Goal: Task Accomplishment & Management: Manage account settings

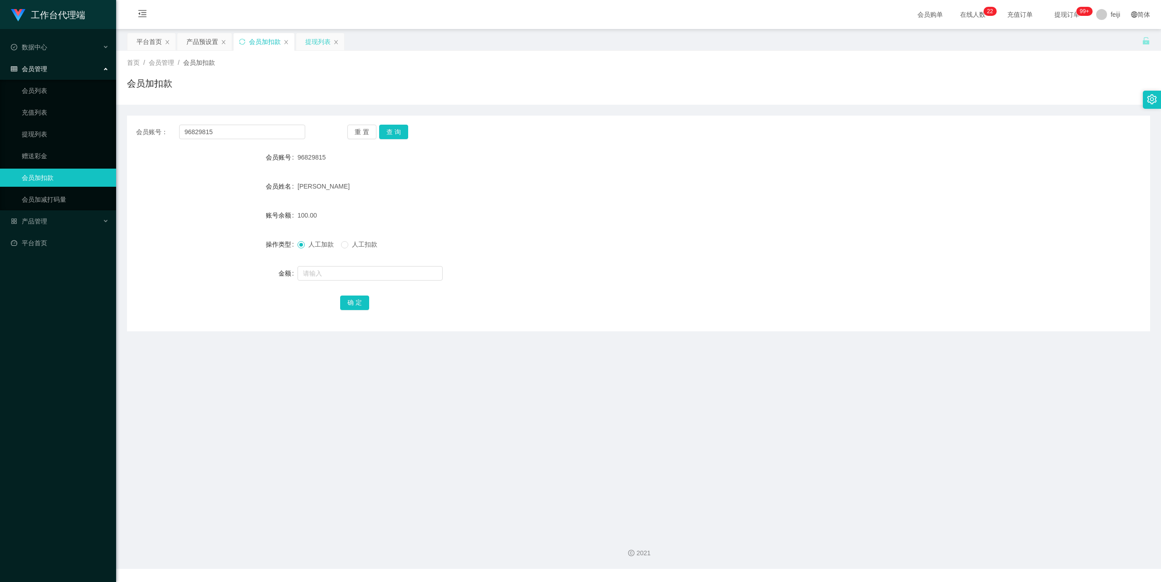
click at [311, 41] on div "提现列表" at bounding box center [317, 41] width 25 height 17
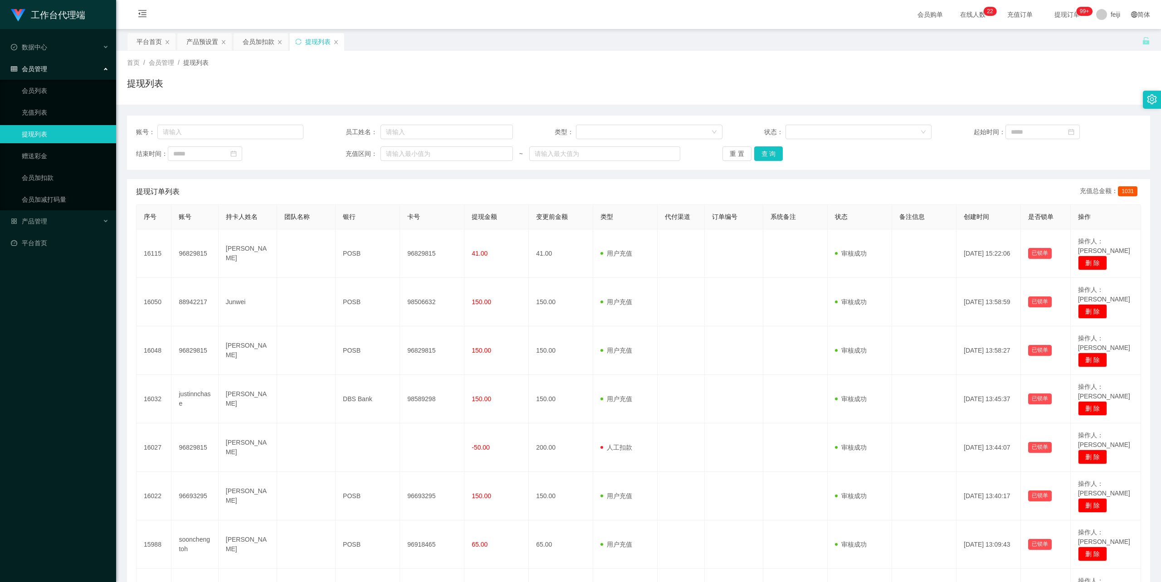
click at [496, 73] on div "首页 / 会员管理 / 提现列表 / 提现列表" at bounding box center [638, 77] width 1023 height 39
click at [531, 67] on div "首页 / 会员管理 / 提现列表 /" at bounding box center [638, 63] width 1023 height 10
click at [703, 77] on div "提现列表" at bounding box center [638, 87] width 1023 height 21
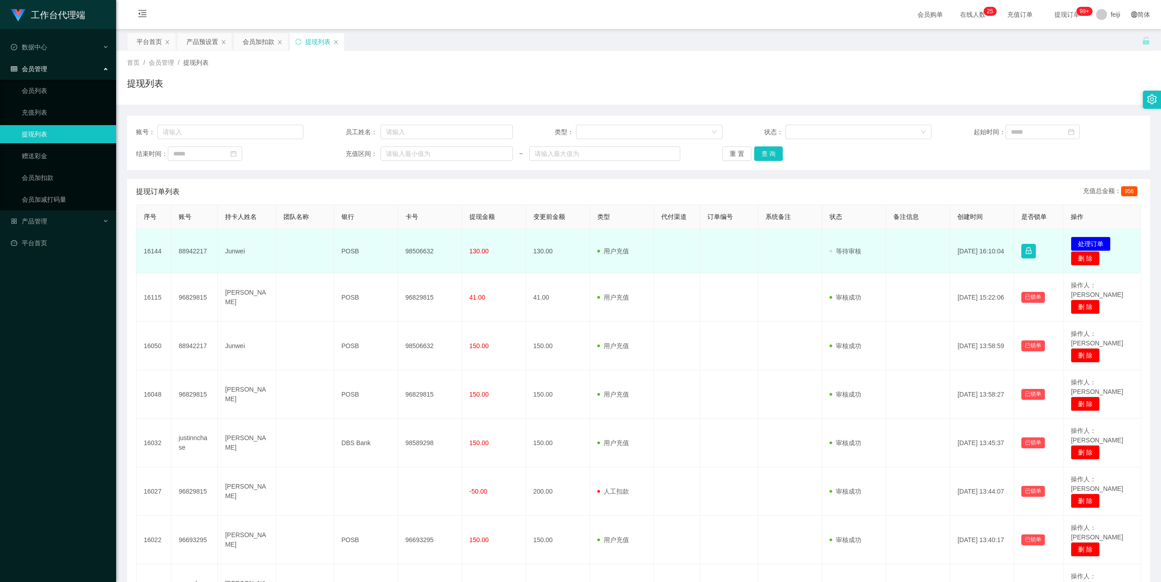
click at [238, 249] on td "Junwei" at bounding box center [247, 251] width 58 height 44
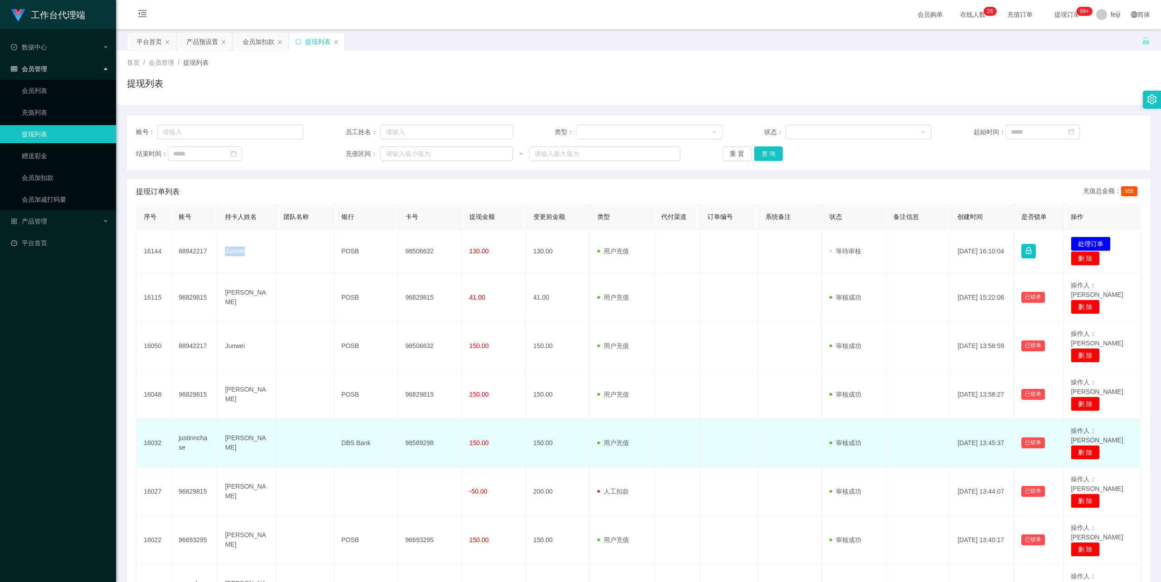
copy td "Junwei"
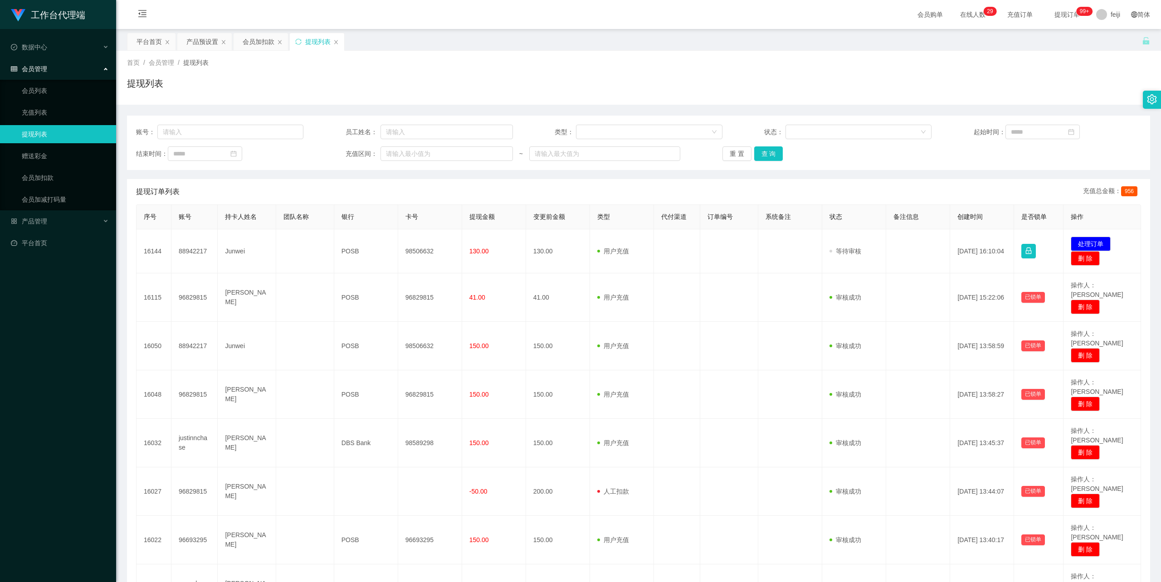
click at [835, 49] on div "平台首页 产品预设置 会员加扣款 提现列表" at bounding box center [634, 48] width 1015 height 31
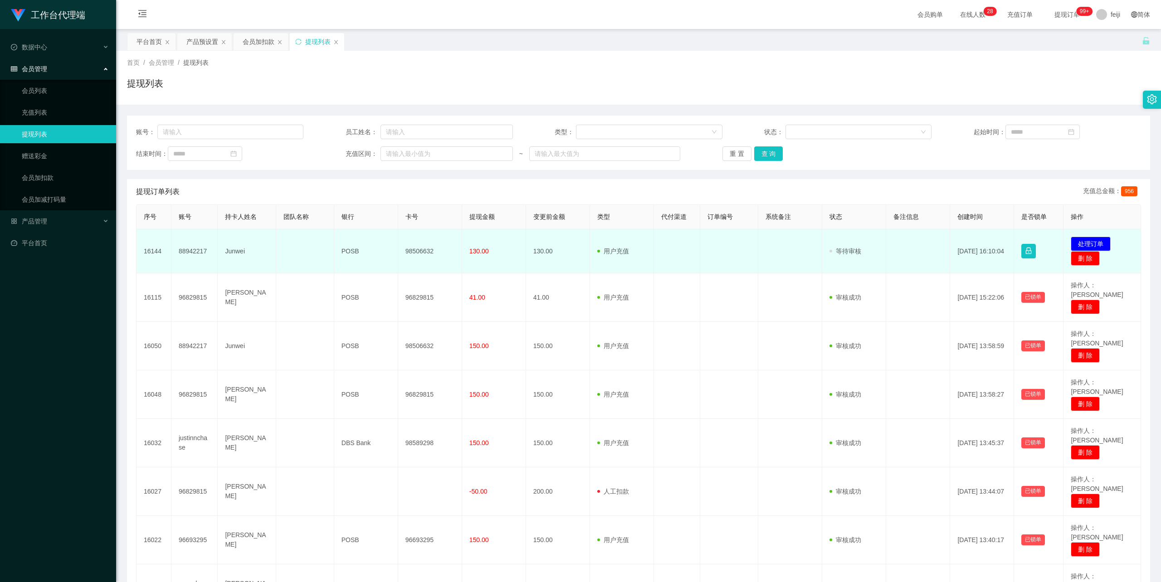
click at [234, 248] on td "Junwei" at bounding box center [247, 251] width 58 height 44
copy td "Junwei"
click at [423, 249] on td "98506632" at bounding box center [430, 251] width 64 height 44
click at [423, 248] on td "98506632" at bounding box center [430, 251] width 64 height 44
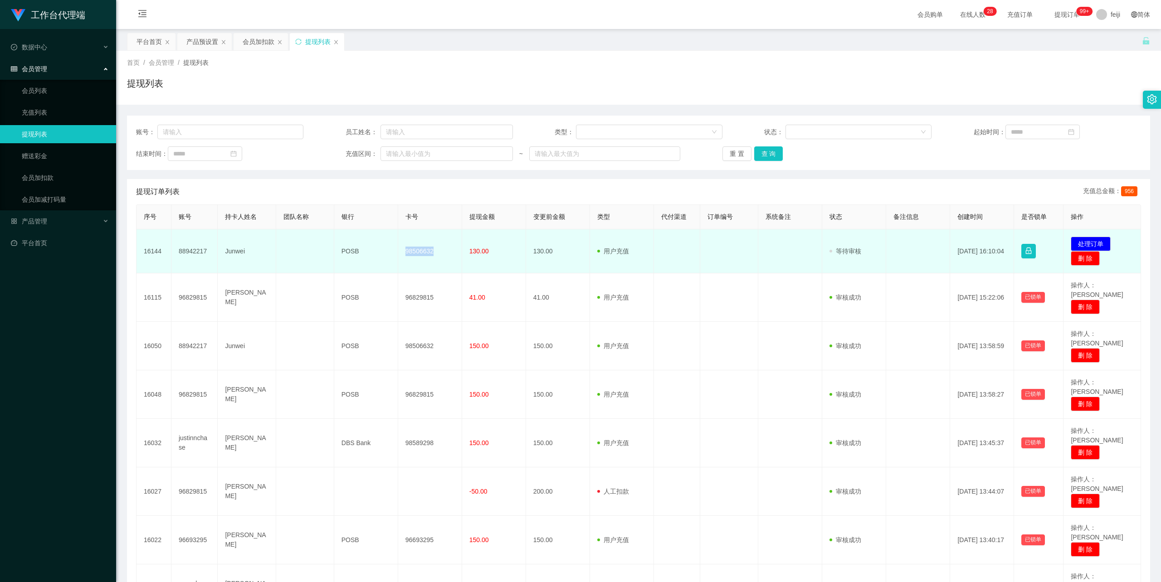
copy td "98506632"
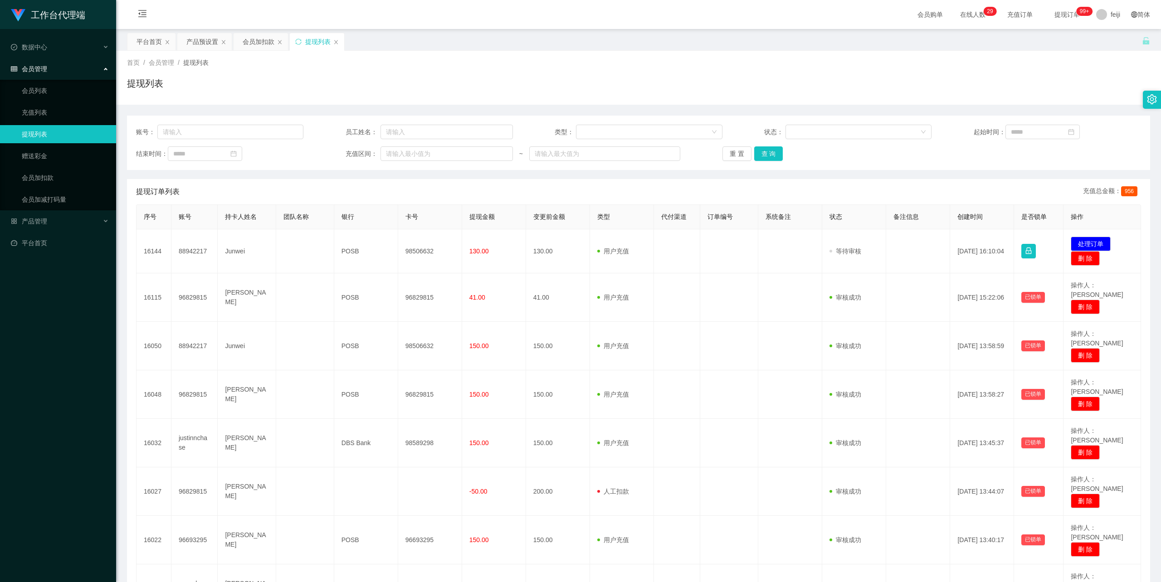
drag, startPoint x: 619, startPoint y: 78, endPoint x: 609, endPoint y: 78, distance: 10.0
click at [619, 78] on div "提现列表" at bounding box center [638, 87] width 1023 height 21
click at [762, 93] on div "提现列表" at bounding box center [638, 87] width 1023 height 21
drag, startPoint x: 64, startPoint y: 425, endPoint x: 72, endPoint y: 406, distance: 20.0
click at [64, 425] on div "工作台代理端 数据中心 会员管理 会员列表 充值列表 提现列表 赠送彩金 会员加扣款 会员加减打码量 产品管理 平台首页" at bounding box center [58, 291] width 116 height 582
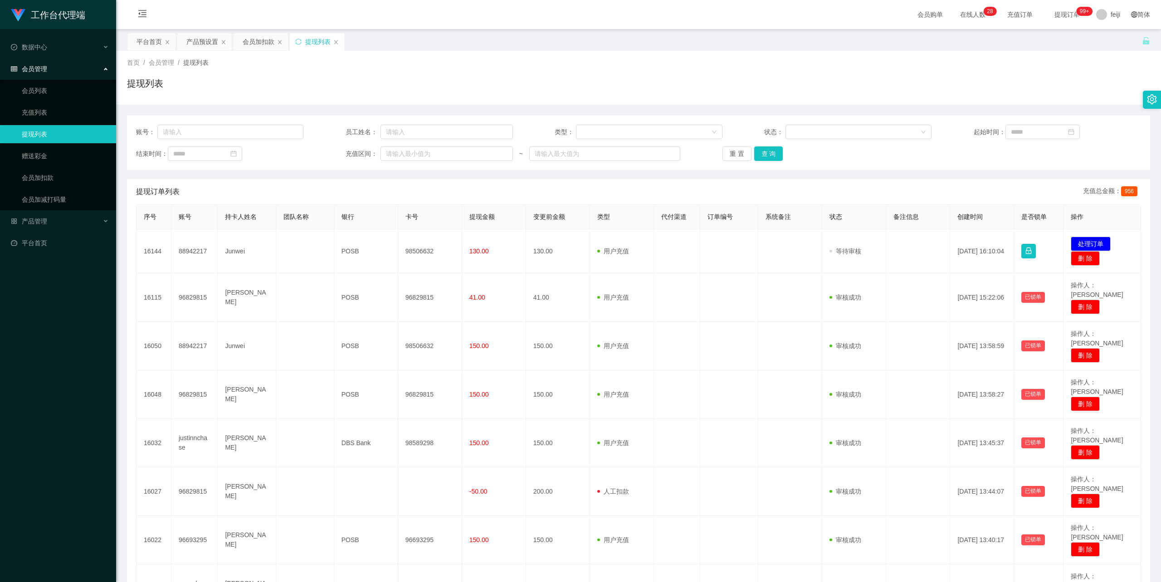
click at [560, 85] on div "提现列表" at bounding box center [638, 87] width 1023 height 21
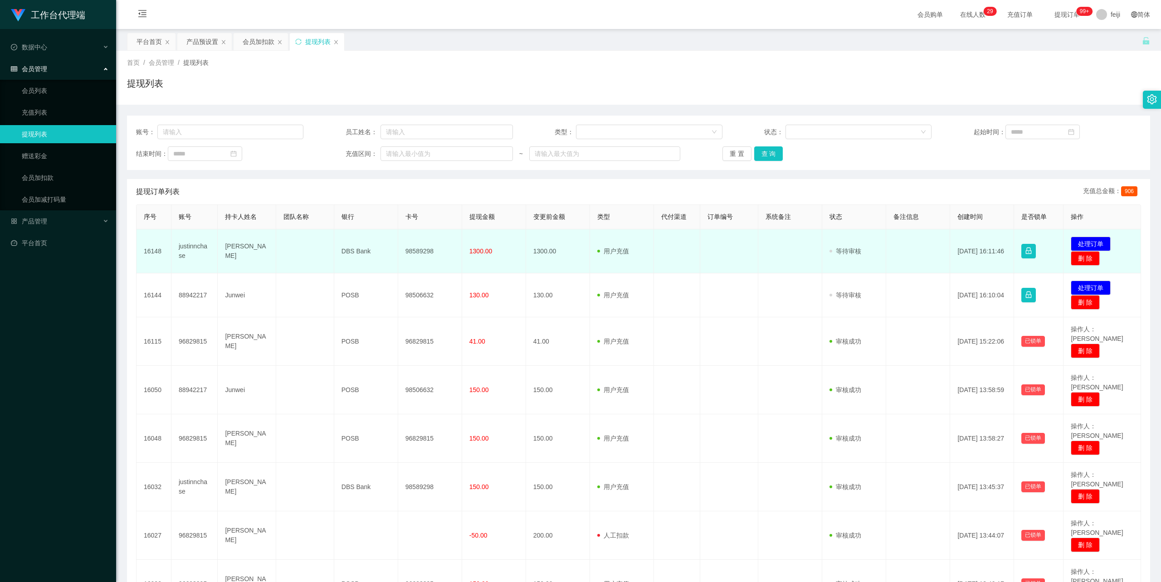
click at [233, 253] on td "[PERSON_NAME]" at bounding box center [247, 251] width 58 height 44
copy td "[PERSON_NAME]"
click at [416, 251] on td "98589298" at bounding box center [430, 251] width 64 height 44
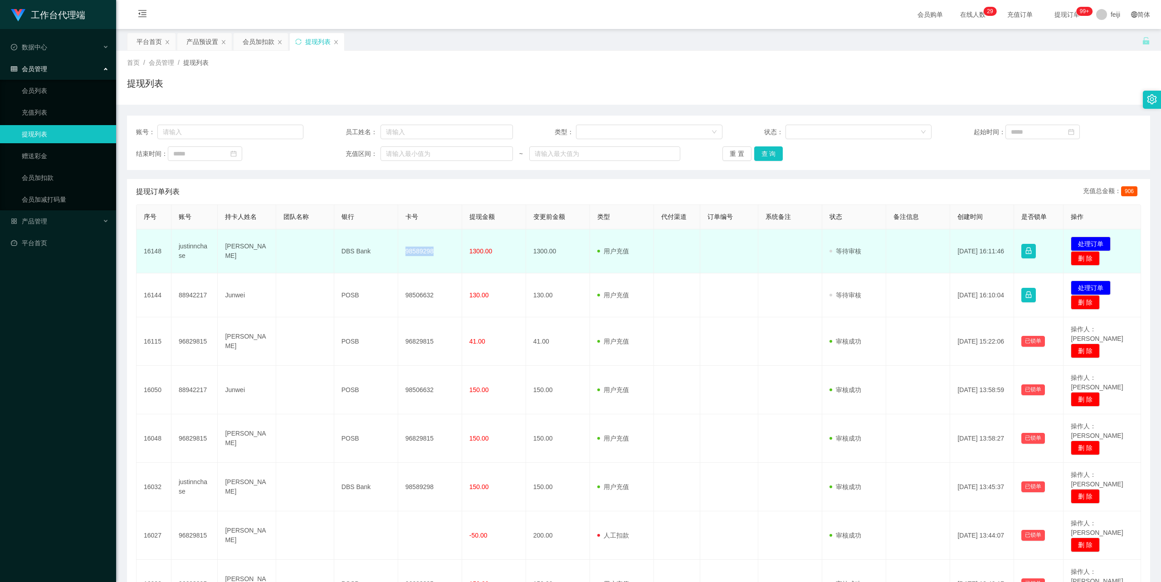
copy td "98589298"
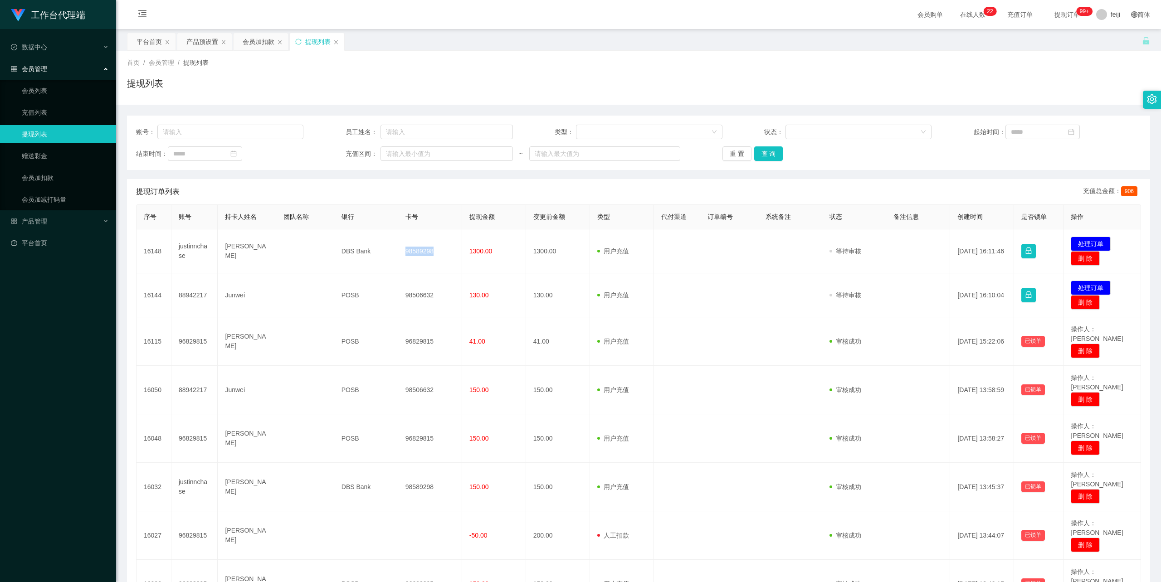
click at [617, 78] on div "提现列表" at bounding box center [638, 87] width 1023 height 21
drag, startPoint x: 503, startPoint y: 102, endPoint x: 497, endPoint y: 106, distance: 7.1
click at [503, 102] on div "首页 / 会员管理 / 提现列表 / 提现列表" at bounding box center [638, 78] width 1045 height 54
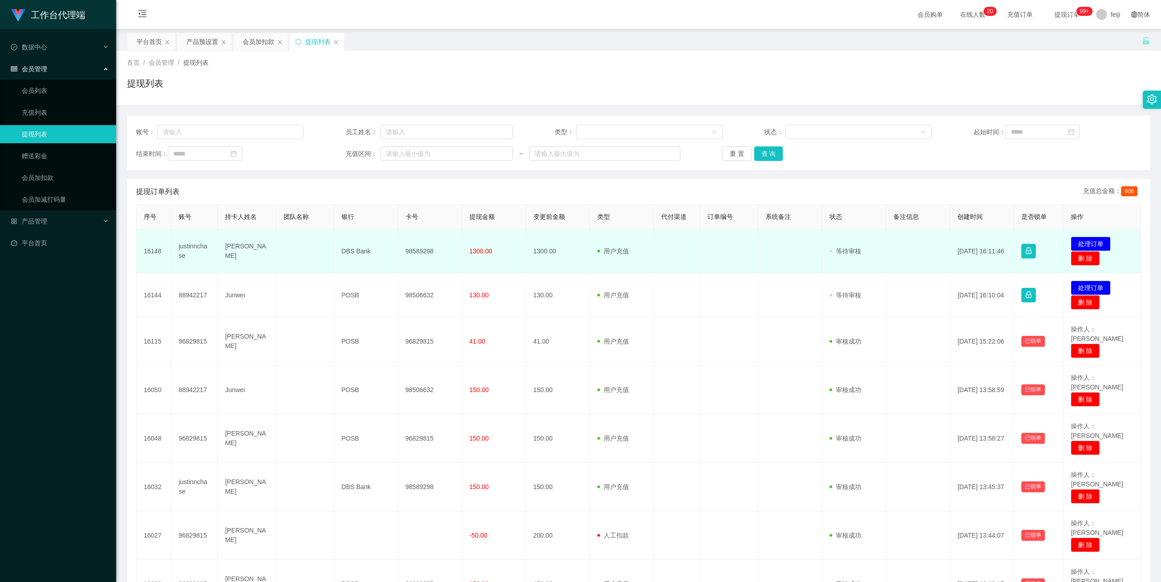
click at [234, 251] on td "[PERSON_NAME]" at bounding box center [247, 251] width 58 height 44
copy td "[PERSON_NAME]"
click at [420, 251] on td "98589298" at bounding box center [430, 251] width 64 height 44
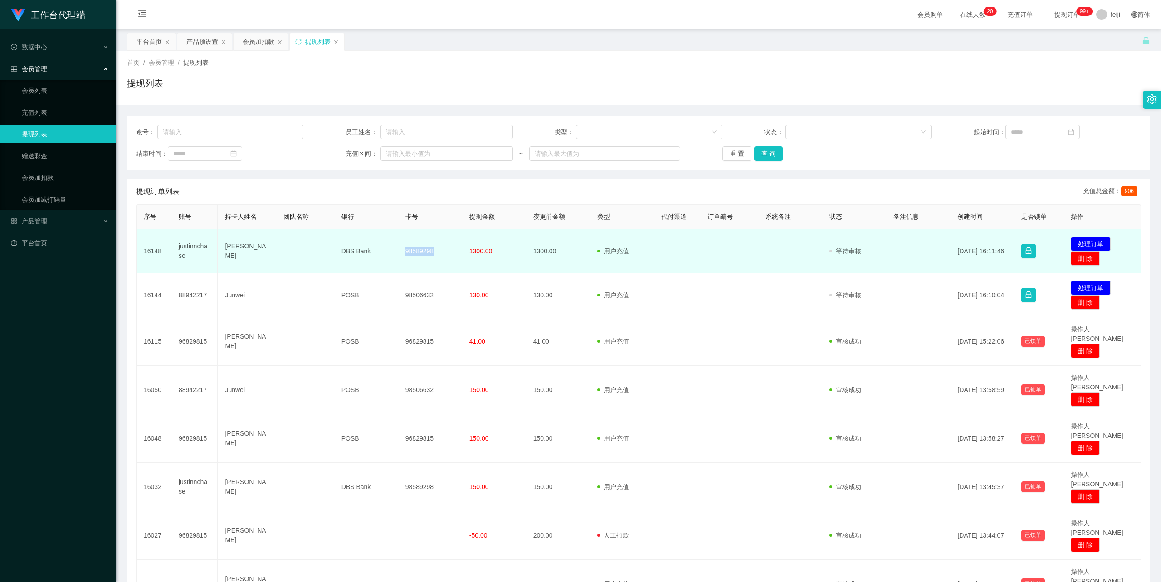
copy td "98589298"
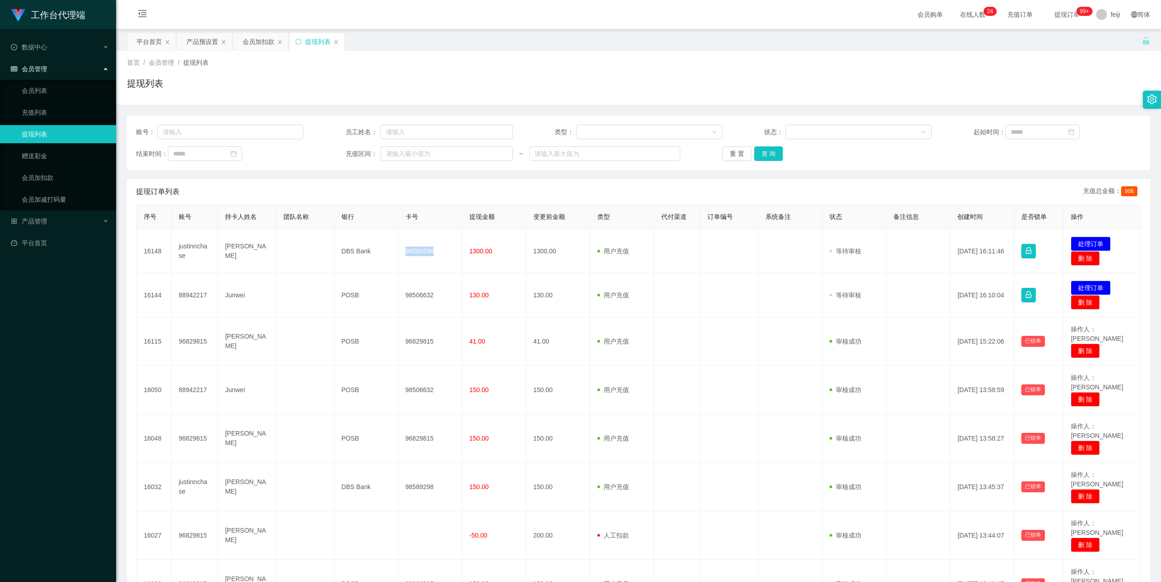
click at [635, 73] on div "首页 / 会员管理 / 提现列表 / 提现列表" at bounding box center [638, 77] width 1023 height 39
click at [544, 69] on div "首页 / 会员管理 / 提现列表 / 提现列表" at bounding box center [638, 77] width 1023 height 39
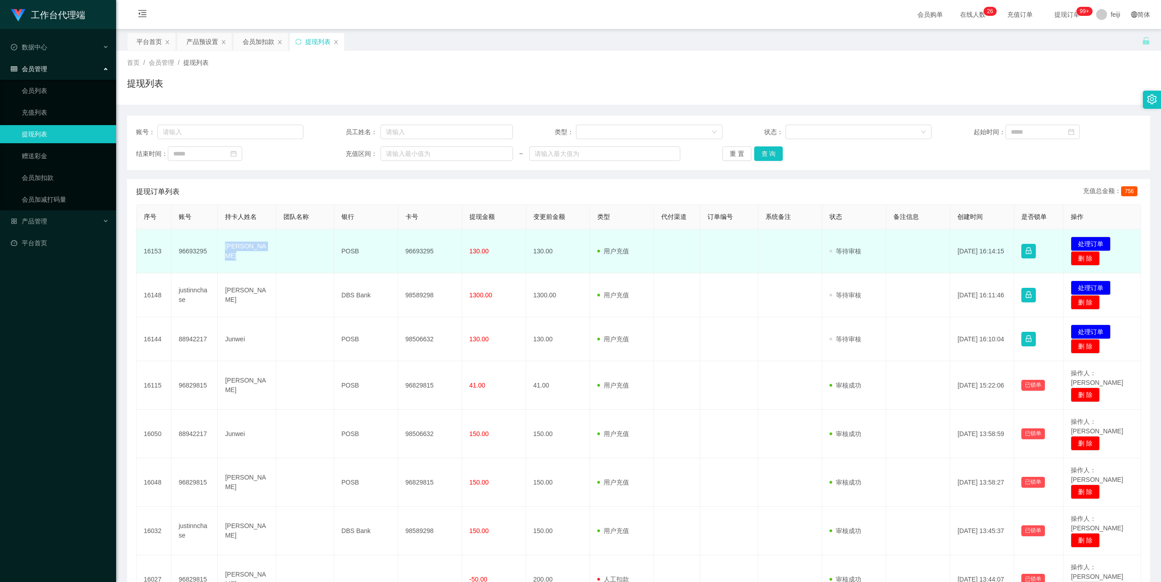
drag, startPoint x: 250, startPoint y: 257, endPoint x: 216, endPoint y: 247, distance: 35.9
click at [216, 247] on tr "16153 96693295 Wong Bao Long POSB 96693295 130.00 130.00 用户充值 人工扣款 审核驳回 审核成功 等待…" at bounding box center [639, 251] width 1005 height 44
copy tr "[PERSON_NAME]"
click at [419, 250] on td "96693295" at bounding box center [430, 251] width 64 height 44
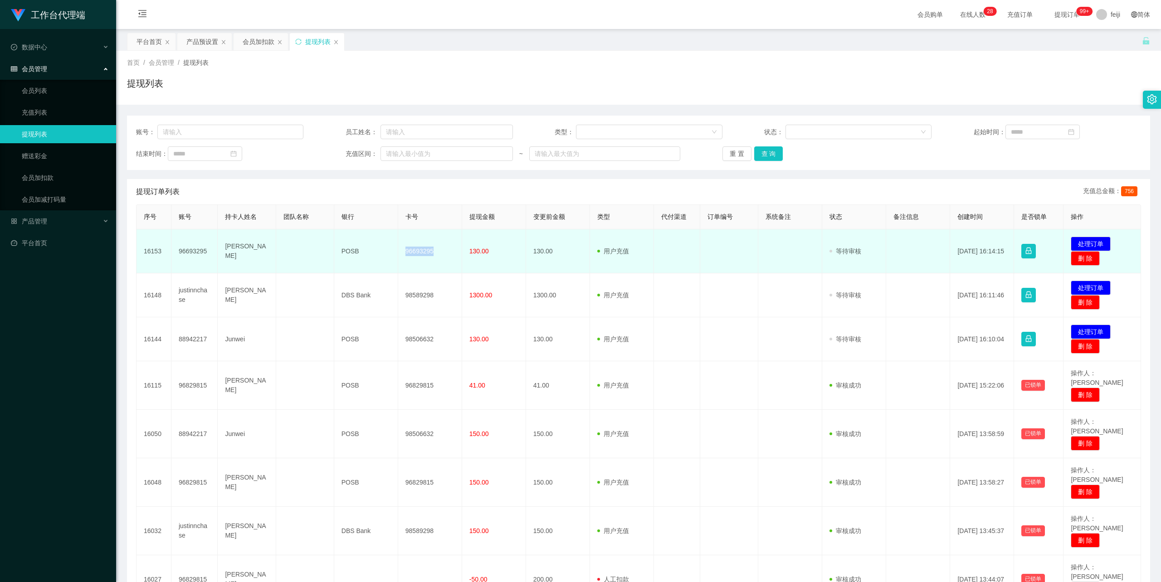
copy td "96693295"
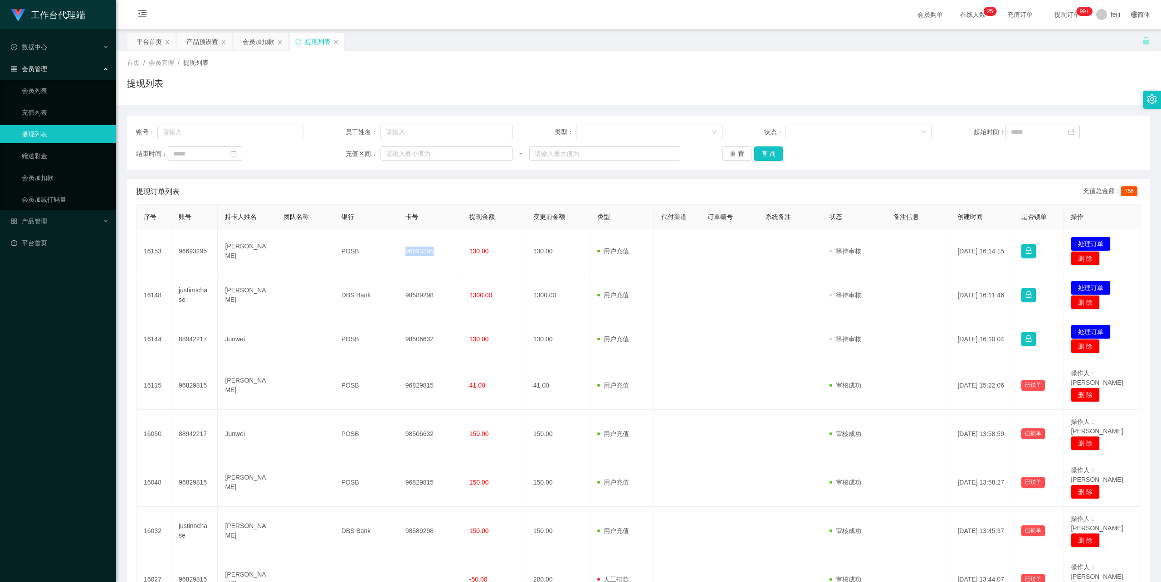
drag, startPoint x: 624, startPoint y: 75, endPoint x: 521, endPoint y: 105, distance: 107.7
click at [624, 75] on div "首页 / 会员管理 / 提现列表 / 提现列表" at bounding box center [638, 77] width 1023 height 39
click at [849, 58] on div "首页 / 会员管理 / 提现列表 /" at bounding box center [638, 63] width 1023 height 10
drag, startPoint x: 27, startPoint y: 365, endPoint x: 372, endPoint y: 198, distance: 383.4
click at [26, 365] on div "工作台代理端 数据中心 会员管理 会员列表 充值列表 提现列表 赠送彩金 会员加扣款 会员加减打码量 产品管理 平台首页" at bounding box center [58, 291] width 116 height 582
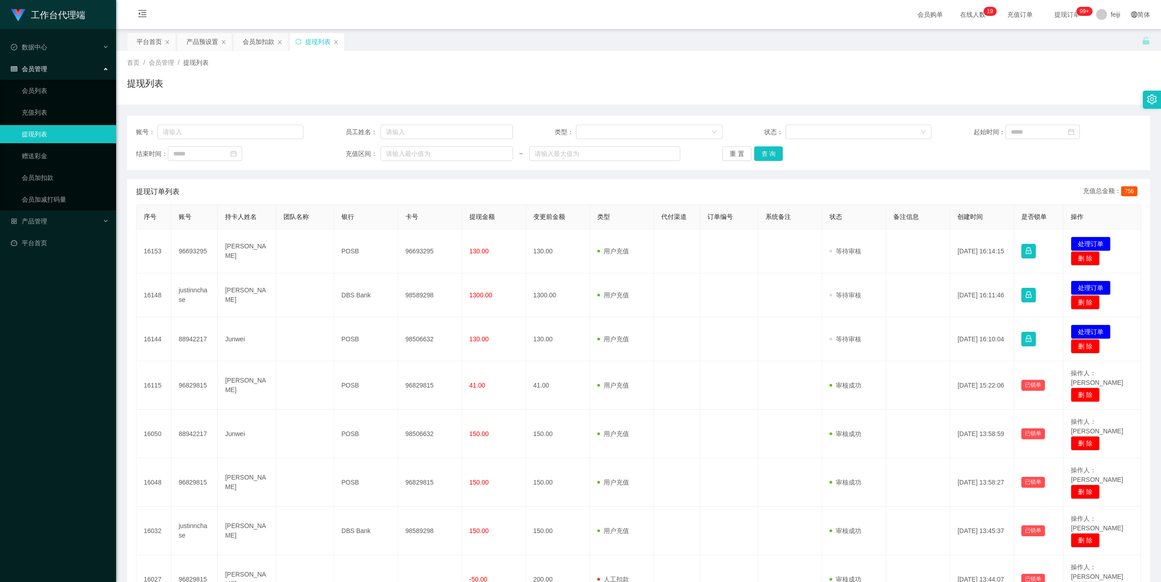
click at [563, 79] on div "提现列表" at bounding box center [638, 87] width 1023 height 21
click at [491, 65] on div "首页 / 会员管理 / 提现列表 /" at bounding box center [638, 63] width 1023 height 10
click at [554, 62] on div "首页 / 会员管理 / 提现列表 /" at bounding box center [638, 63] width 1023 height 10
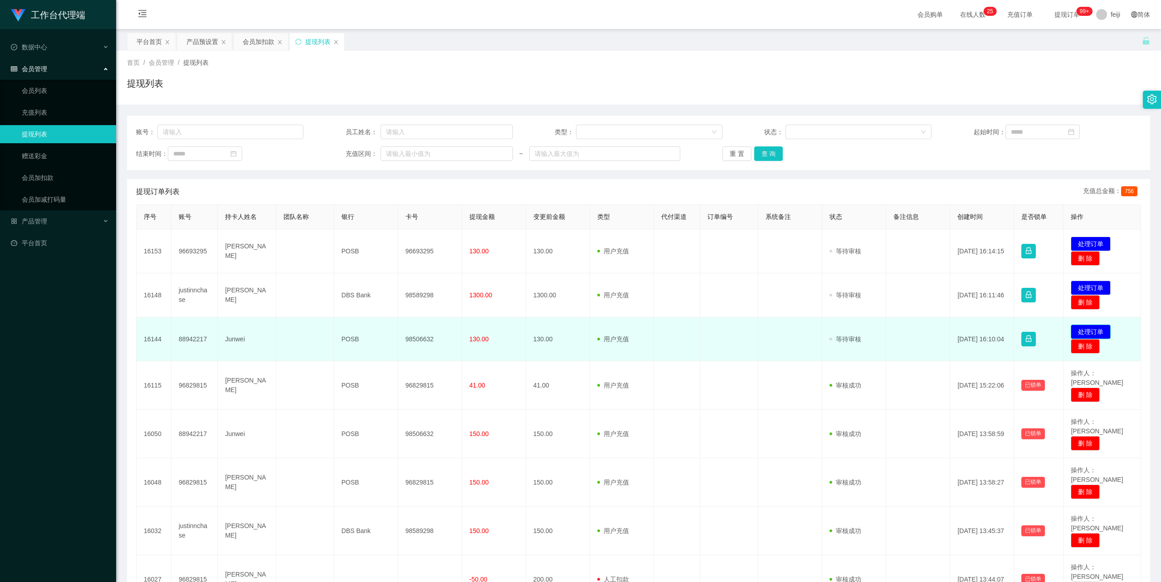
click at [1098, 329] on button "处理订单" at bounding box center [1091, 332] width 40 height 15
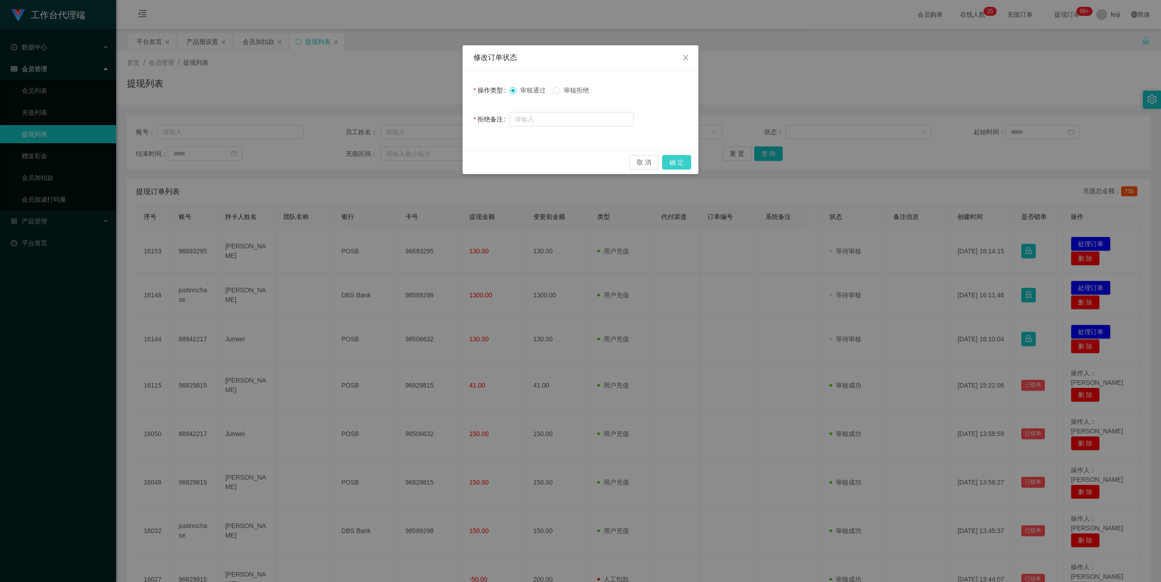
click at [671, 160] on button "确 定" at bounding box center [676, 162] width 29 height 15
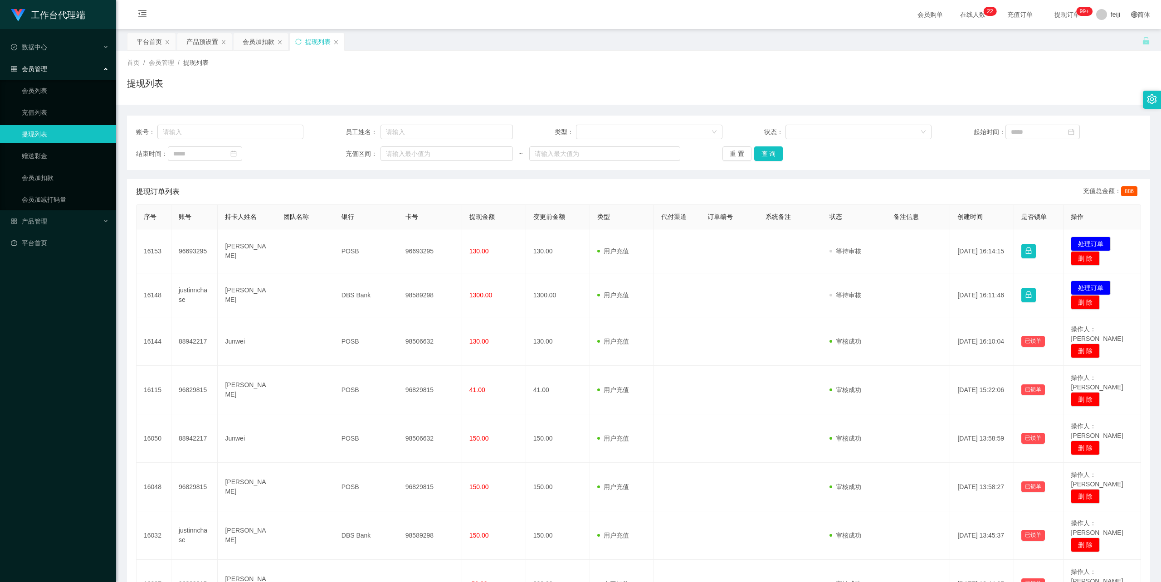
click at [526, 80] on div "提现列表" at bounding box center [638, 87] width 1023 height 21
click at [576, 48] on div "平台首页 产品预设置 会员加扣款 提现列表" at bounding box center [634, 48] width 1015 height 31
click at [837, 75] on div "首页 / 会员管理 / 提现列表 / 提现列表" at bounding box center [638, 77] width 1023 height 39
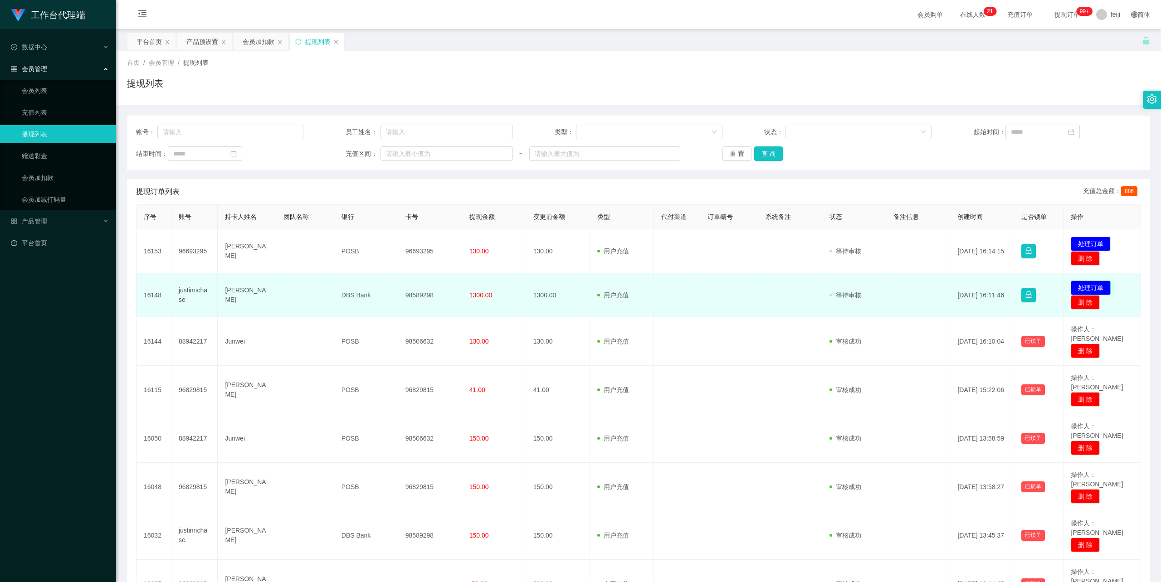
click at [1084, 287] on button "处理订单" at bounding box center [1091, 288] width 40 height 15
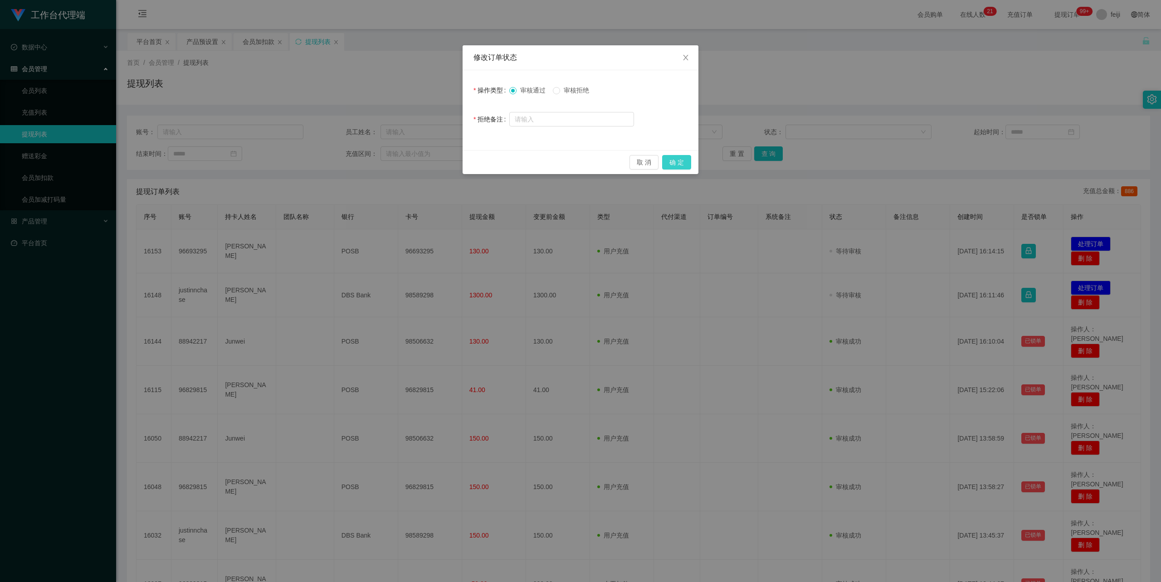
click at [680, 161] on button "确 定" at bounding box center [676, 162] width 29 height 15
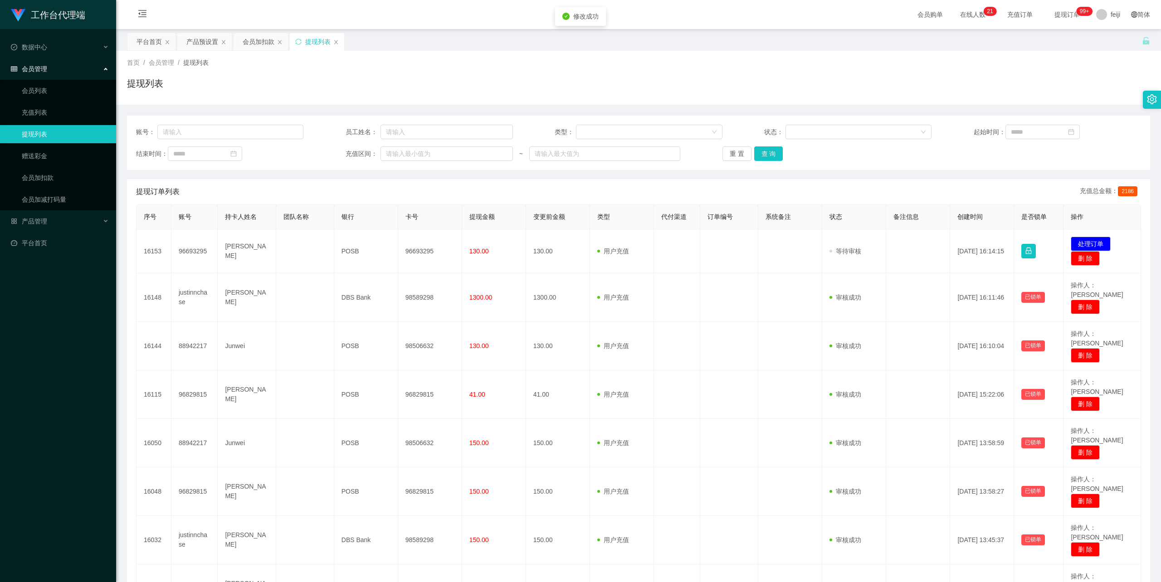
click at [870, 79] on div "提现列表" at bounding box center [638, 87] width 1023 height 21
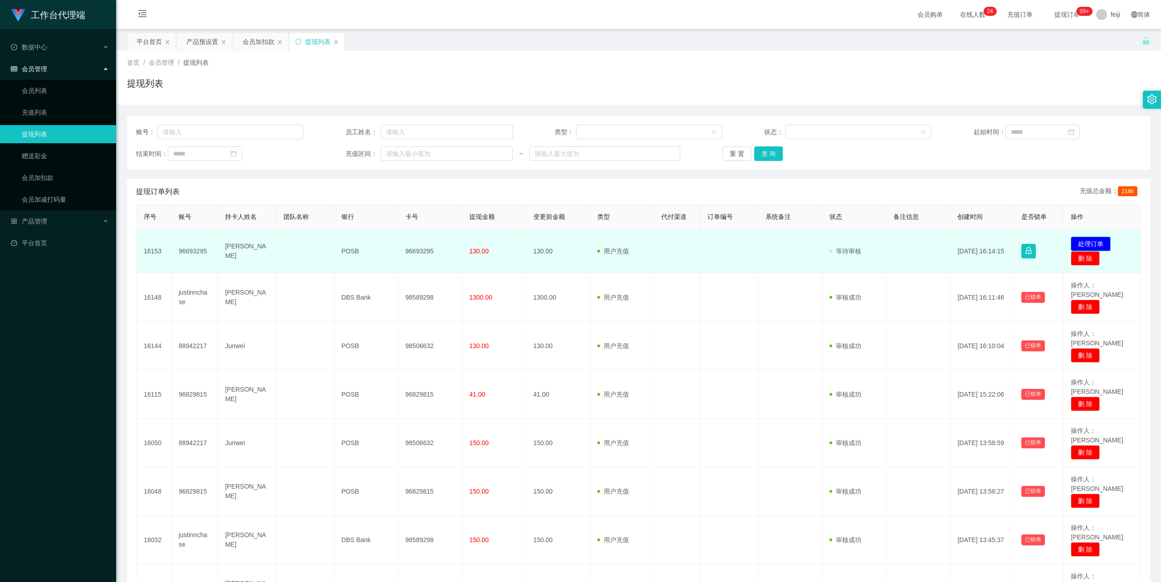
click at [1088, 241] on button "处理订单" at bounding box center [1091, 244] width 40 height 15
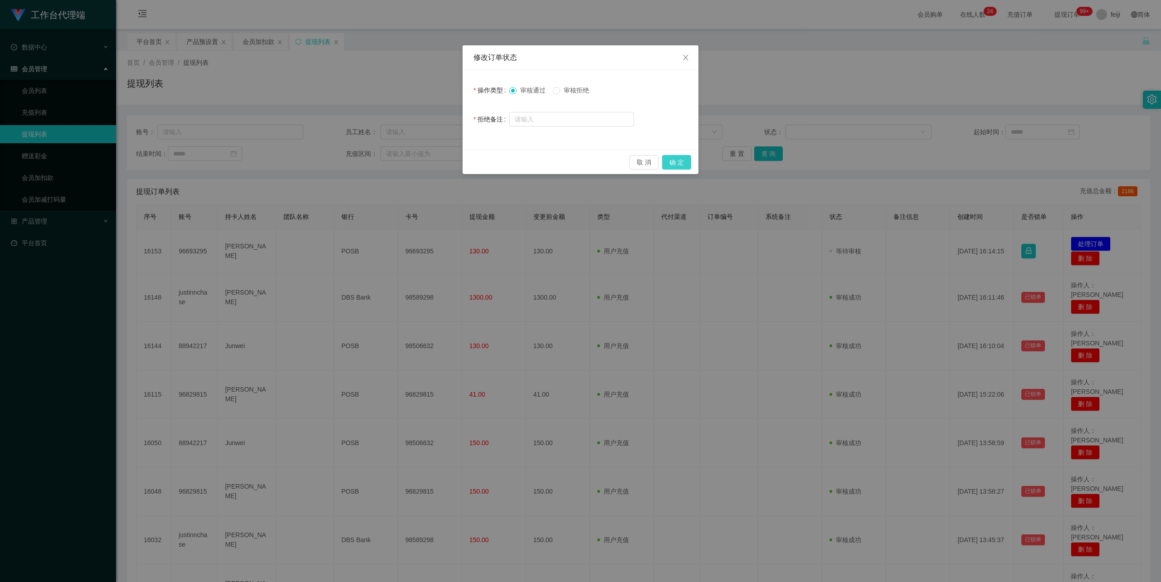
click at [684, 158] on button "确 定" at bounding box center [676, 162] width 29 height 15
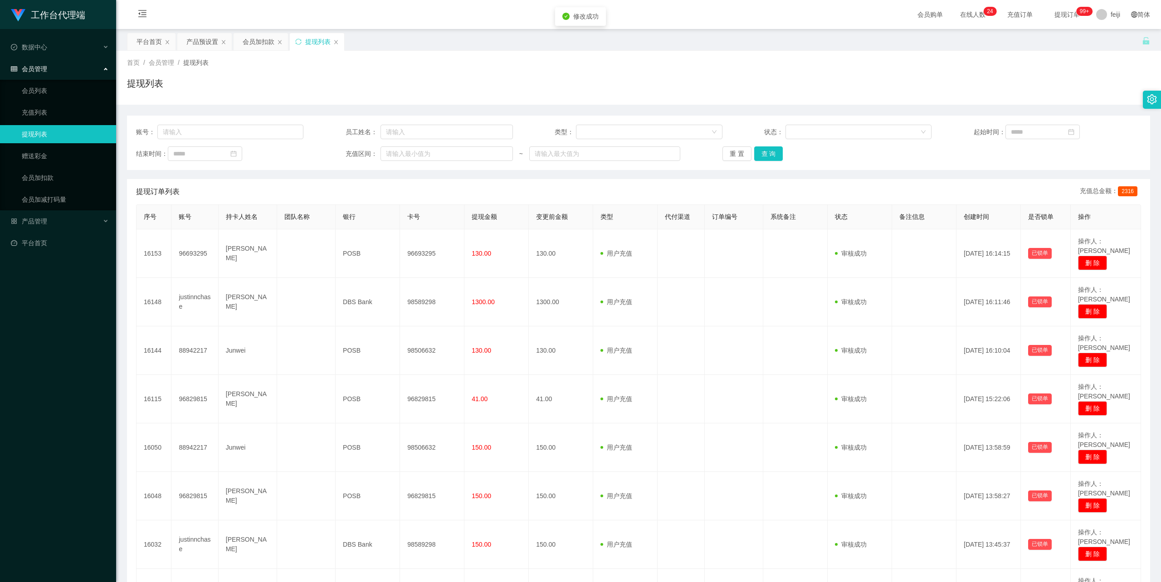
click at [890, 70] on div "首页 / 会员管理 / 提现列表 / 提现列表" at bounding box center [638, 77] width 1023 height 39
click at [260, 42] on div "会员加扣款" at bounding box center [259, 41] width 32 height 17
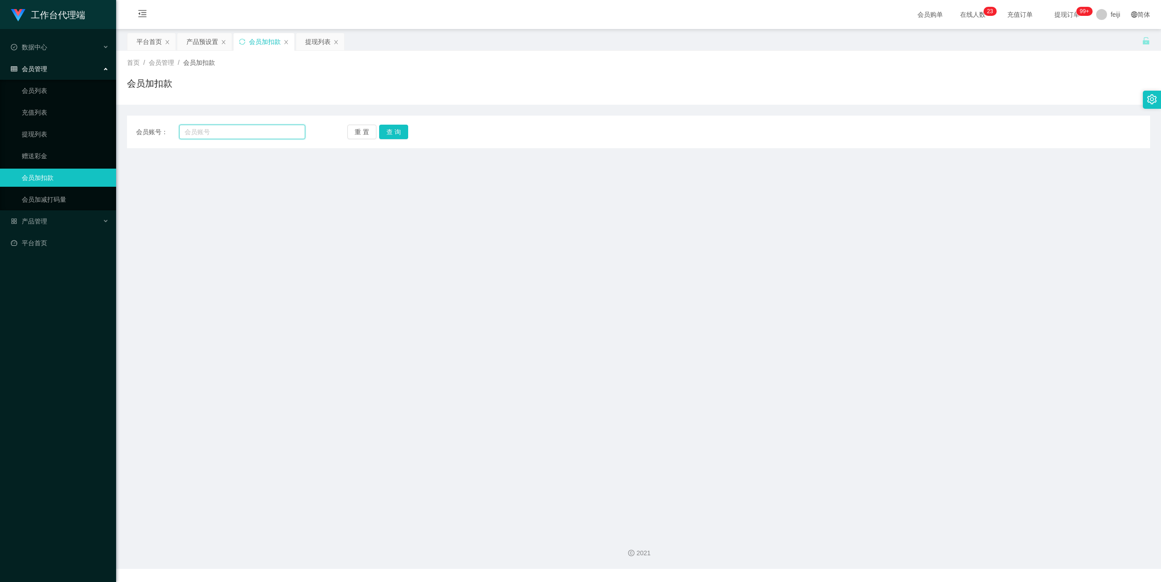
click at [236, 135] on input "text" at bounding box center [242, 132] width 126 height 15
paste input "soonchengtoh"
type input "soonchengtoh"
drag, startPoint x: 398, startPoint y: 127, endPoint x: 395, endPoint y: 132, distance: 5.9
click at [398, 127] on button "查 询" at bounding box center [393, 132] width 29 height 15
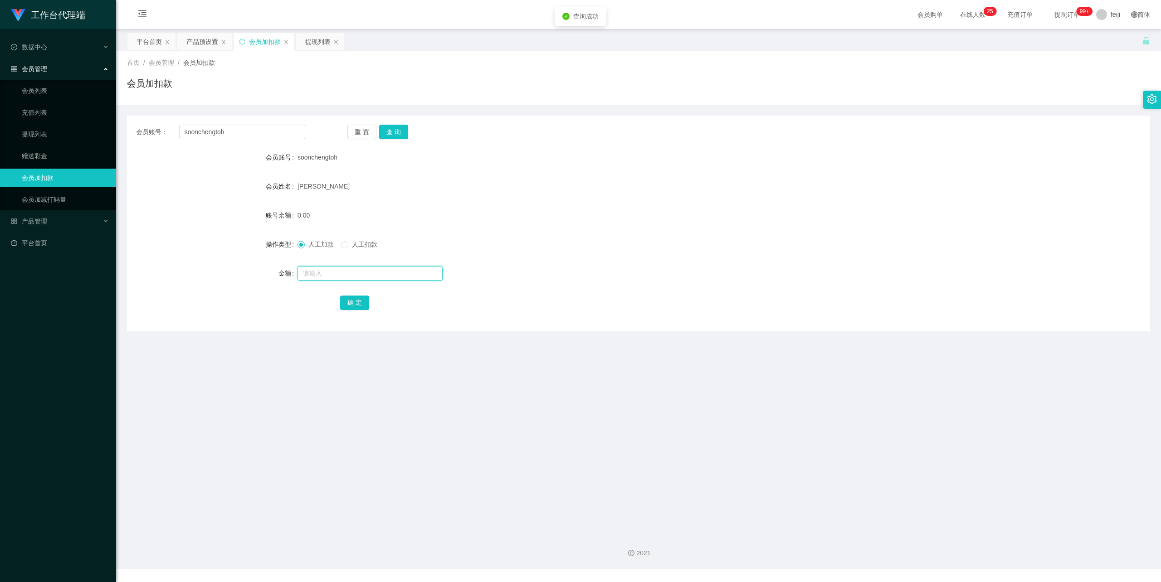
click at [356, 271] on input "text" at bounding box center [370, 273] width 145 height 15
type input "80"
click at [351, 300] on button "确 定" at bounding box center [354, 303] width 29 height 15
drag, startPoint x: 626, startPoint y: 184, endPoint x: 966, endPoint y: 53, distance: 364.5
click at [626, 184] on div "[PERSON_NAME]" at bounding box center [596, 186] width 597 height 18
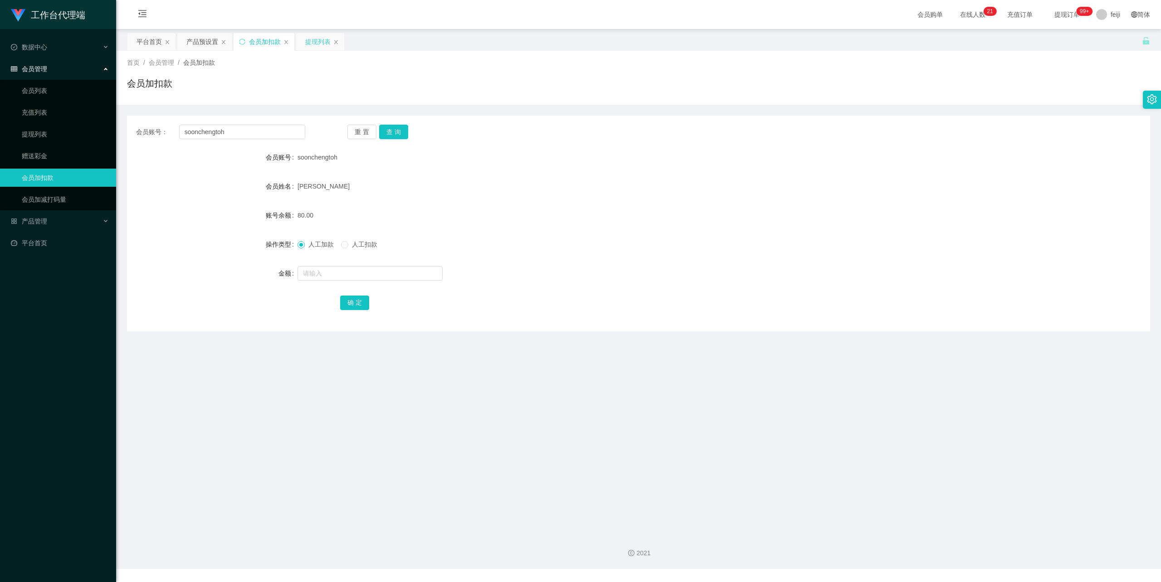
click at [317, 39] on div "提现列表" at bounding box center [317, 41] width 25 height 17
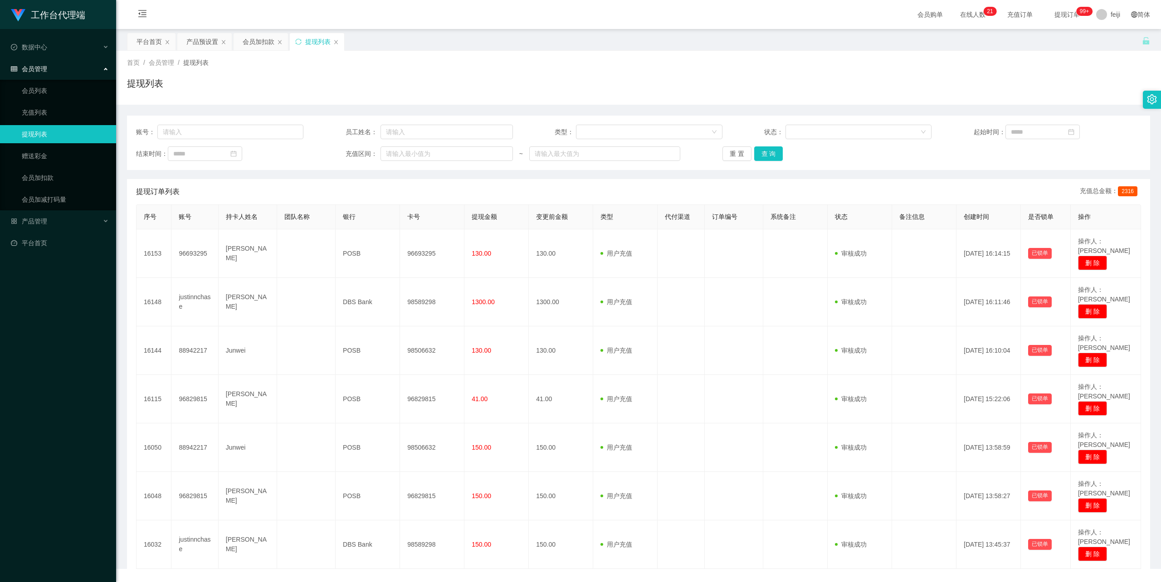
click at [555, 75] on div "首页 / 会员管理 / 提现列表 / 提现列表" at bounding box center [638, 77] width 1023 height 39
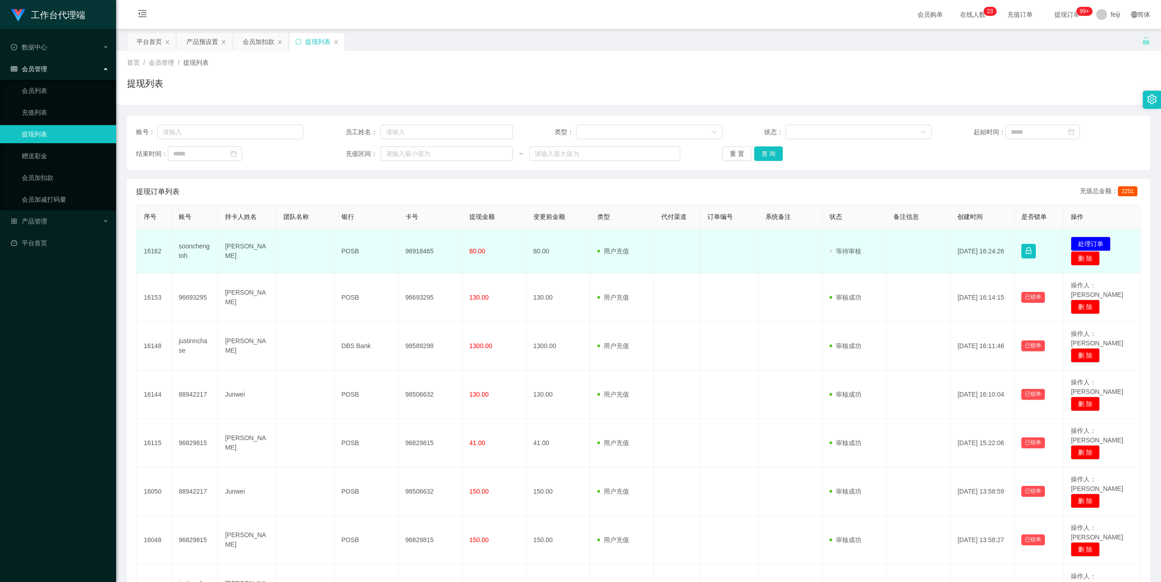
click at [227, 245] on td "[PERSON_NAME]" at bounding box center [247, 251] width 58 height 44
click at [250, 257] on td "[PERSON_NAME]" at bounding box center [247, 251] width 58 height 44
drag, startPoint x: 240, startPoint y: 254, endPoint x: 225, endPoint y: 244, distance: 18.2
click at [225, 244] on td "[PERSON_NAME]" at bounding box center [247, 251] width 58 height 44
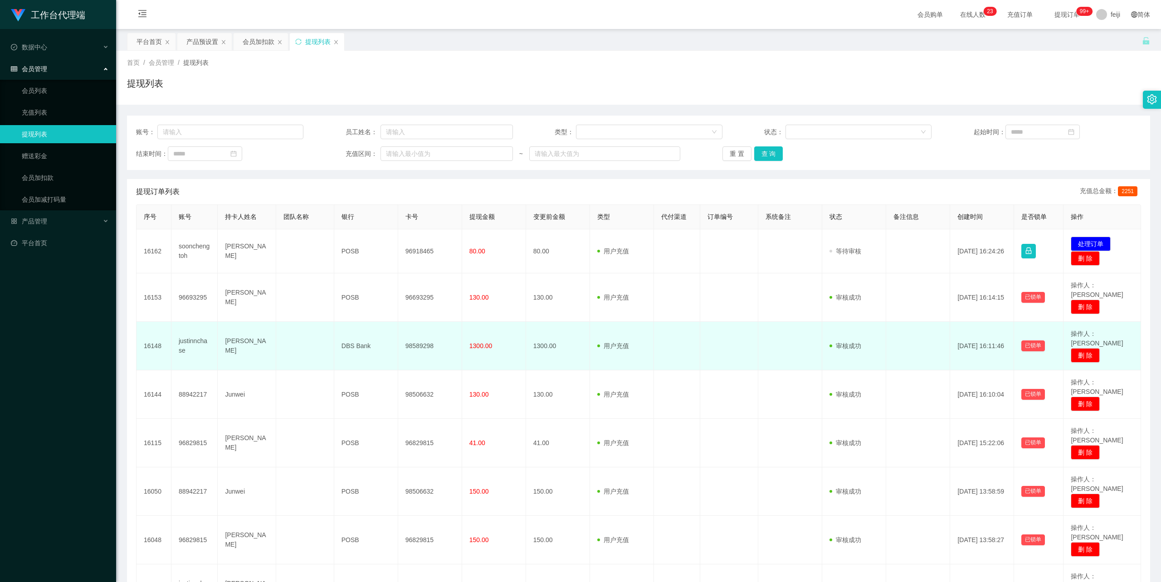
copy td "[PERSON_NAME]"
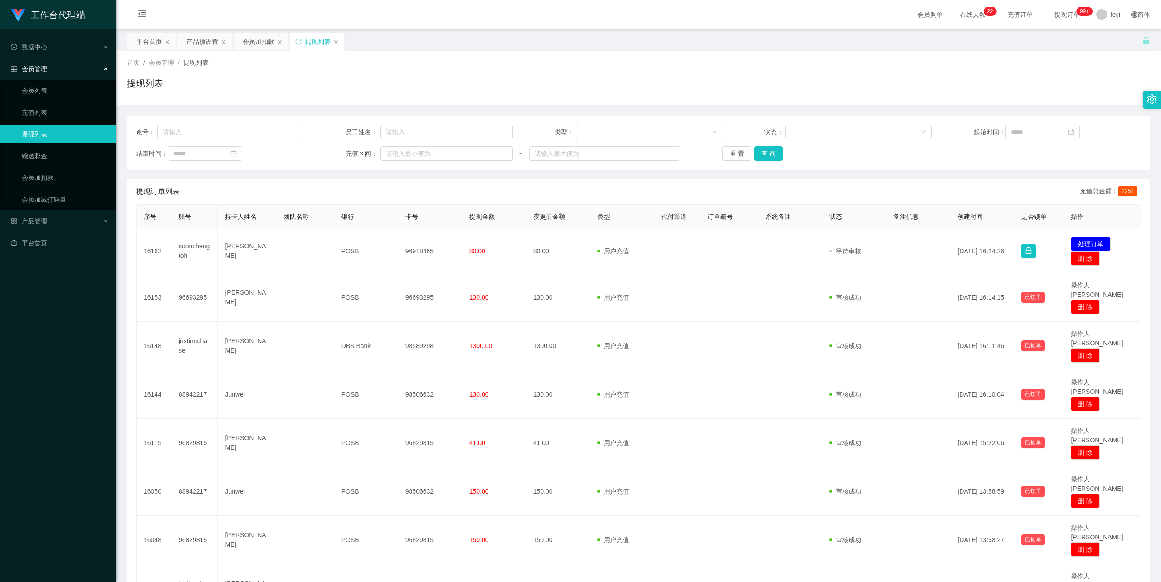
click at [865, 63] on div "首页 / 会员管理 / 提现列表 /" at bounding box center [638, 63] width 1023 height 10
click at [1003, 76] on div "首页 / 会员管理 / 提现列表 / 提现列表" at bounding box center [638, 77] width 1023 height 39
click at [992, 68] on div "首页 / 会员管理 / 提现列表 / 提现列表" at bounding box center [638, 77] width 1023 height 39
drag, startPoint x: 73, startPoint y: 551, endPoint x: 80, endPoint y: 543, distance: 9.6
click at [73, 550] on div "工作台代理端 数据中心 会员管理 会员列表 充值列表 提现列表 赠送彩金 会员加扣款 会员加减打码量 产品管理 平台首页" at bounding box center [58, 291] width 116 height 582
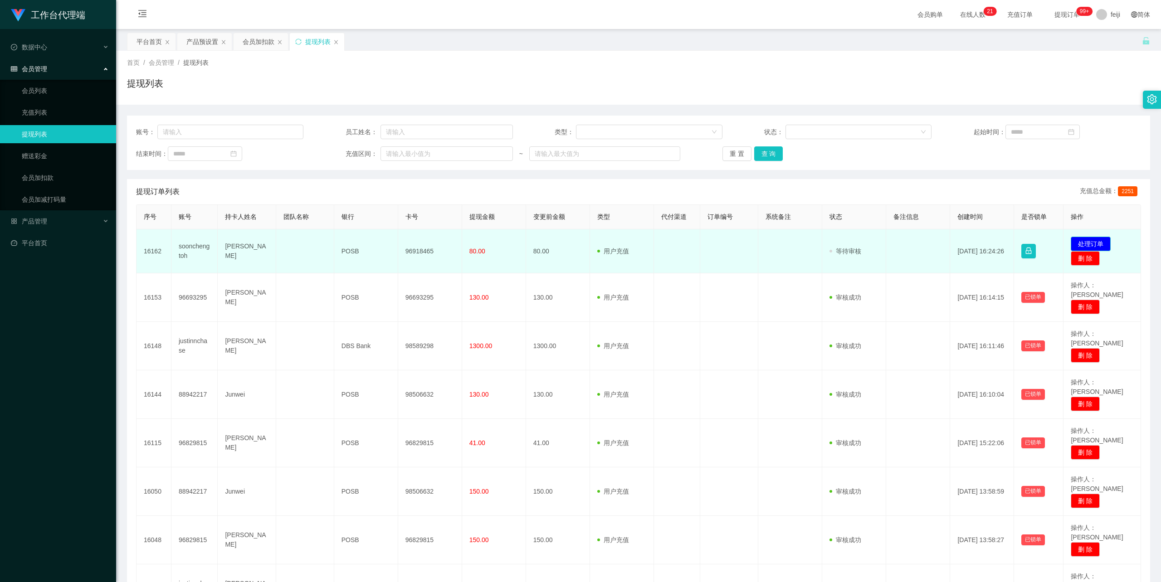
click at [1089, 240] on button "处理订单" at bounding box center [1091, 244] width 40 height 15
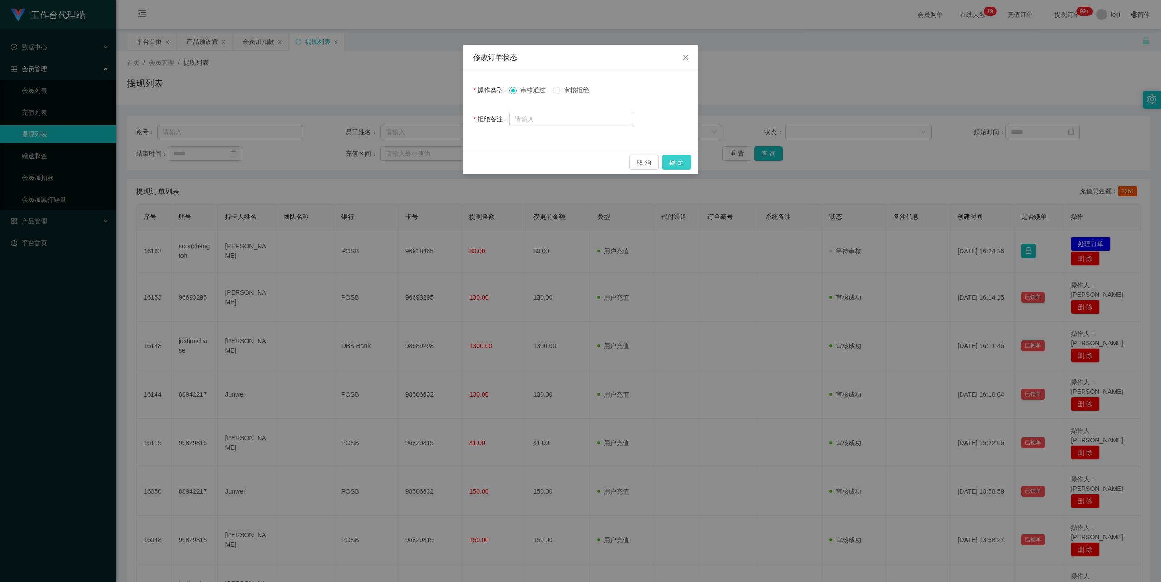
click at [680, 163] on button "确 定" at bounding box center [676, 162] width 29 height 15
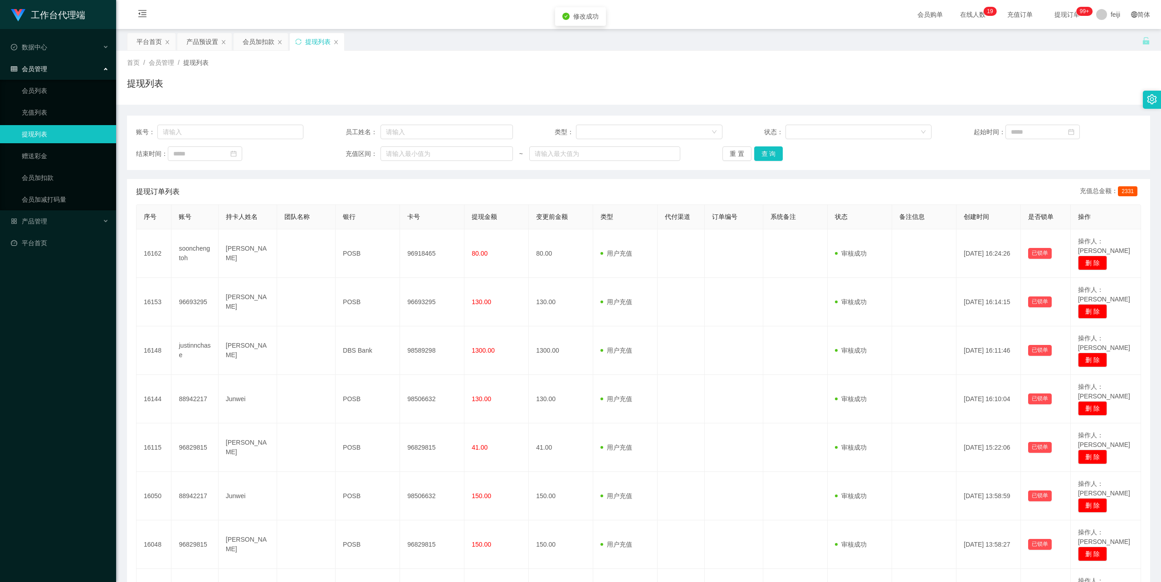
click at [772, 59] on div "首页 / 会员管理 / 提现列表 /" at bounding box center [638, 63] width 1023 height 10
click at [782, 74] on div "首页 / 会员管理 / 提现列表 / 提现列表" at bounding box center [638, 77] width 1023 height 39
click at [617, 77] on div "提现列表" at bounding box center [638, 87] width 1023 height 21
